Goal: Information Seeking & Learning: Find specific fact

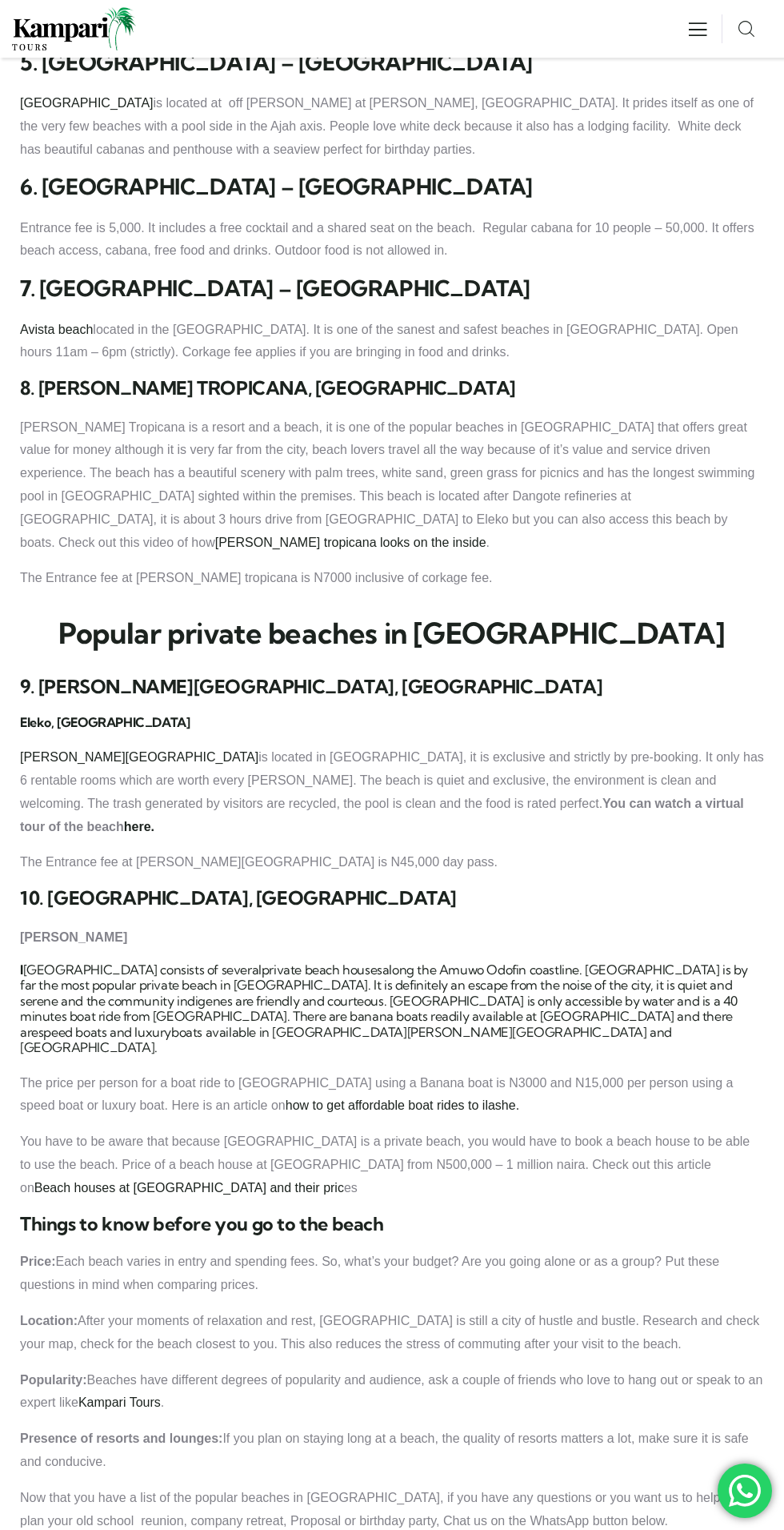
scroll to position [2306, 0]
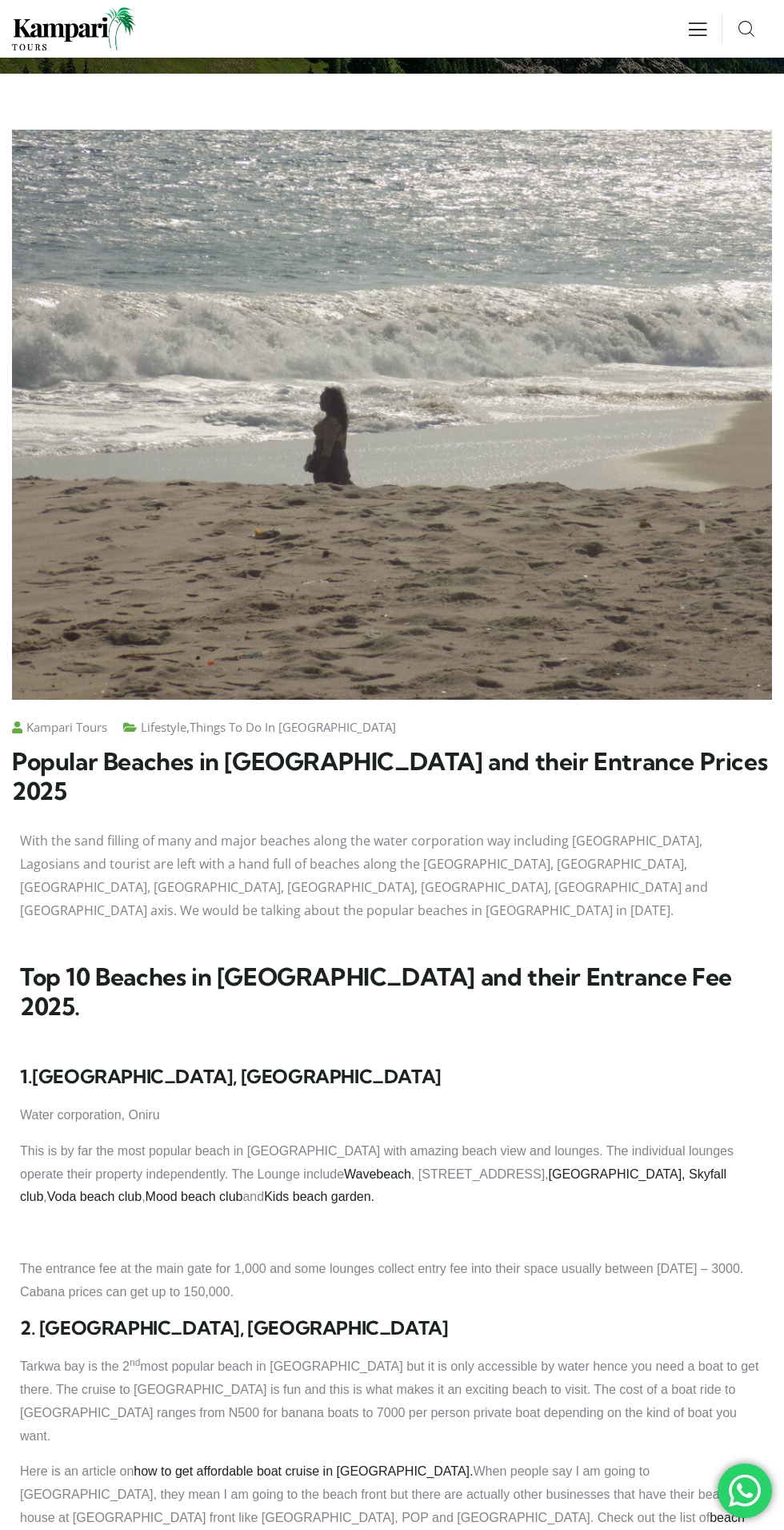
scroll to position [0, 0]
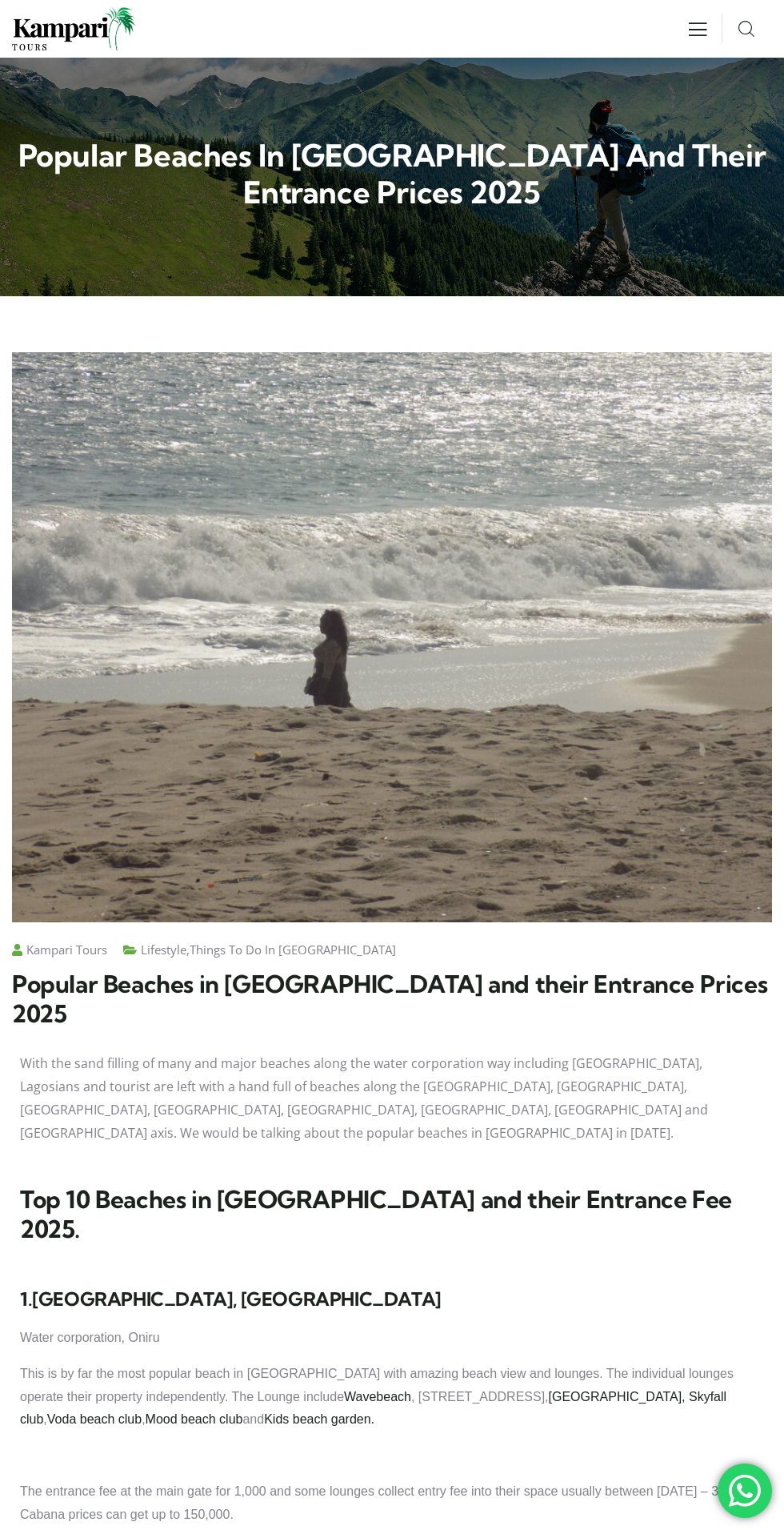
click at [697, 27] on icon at bounding box center [698, 30] width 24 height 24
